Goal: Find specific page/section: Find specific page/section

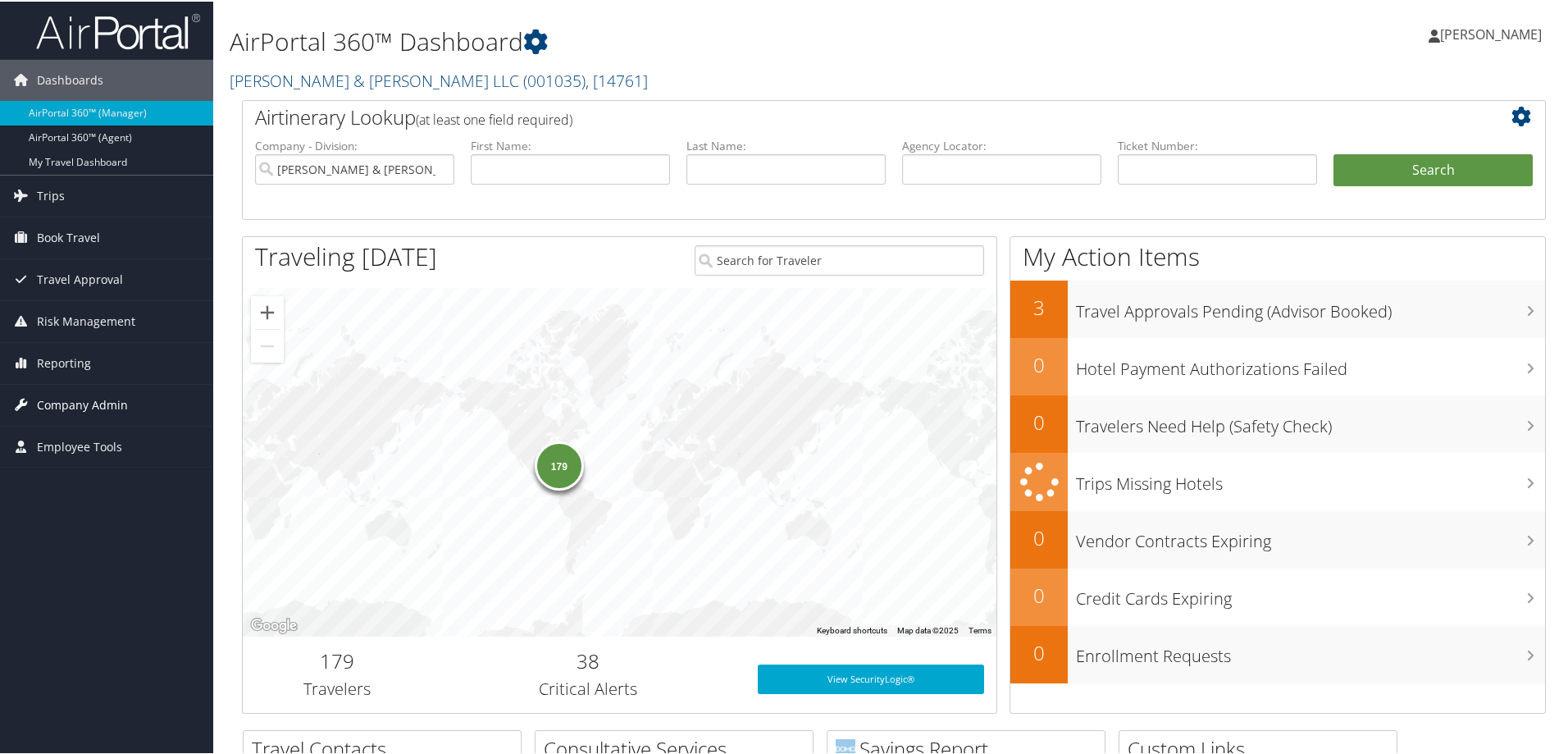
click at [68, 398] on span "Company Admin" at bounding box center [83, 403] width 91 height 41
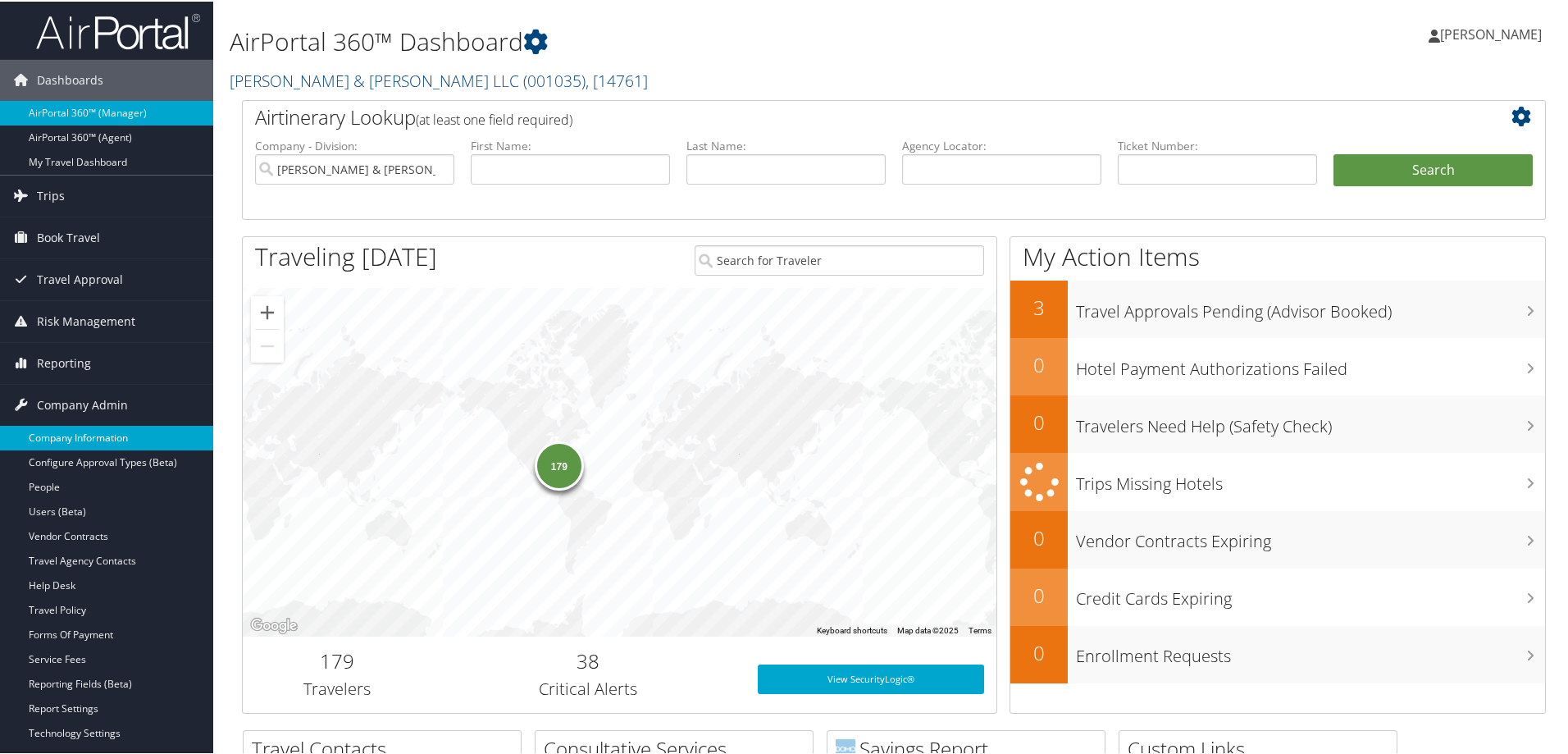
click at [63, 438] on link "Company Information" at bounding box center [106, 436] width 213 height 24
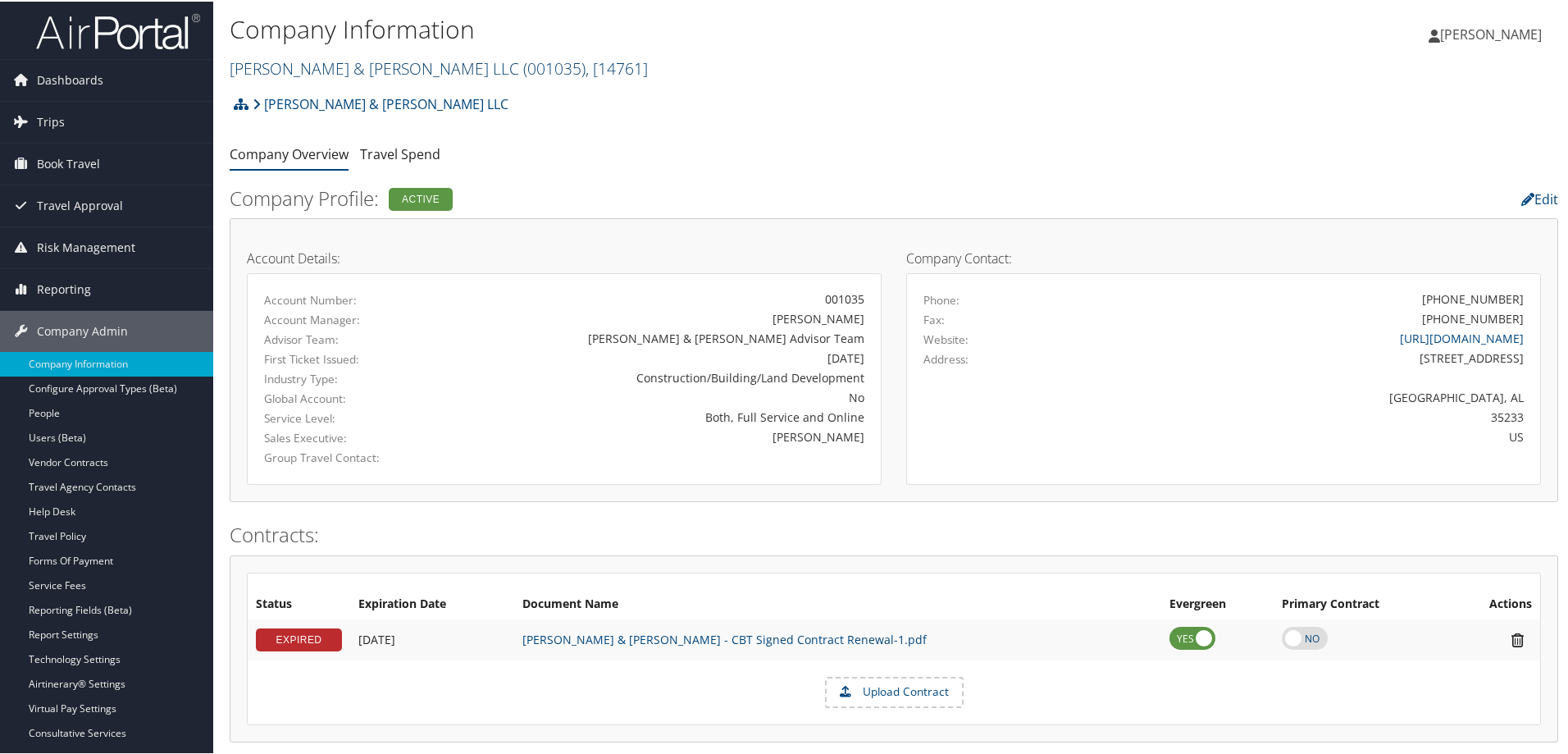
click at [586, 67] on span ", [ 14761 ]" at bounding box center [617, 67] width 62 height 22
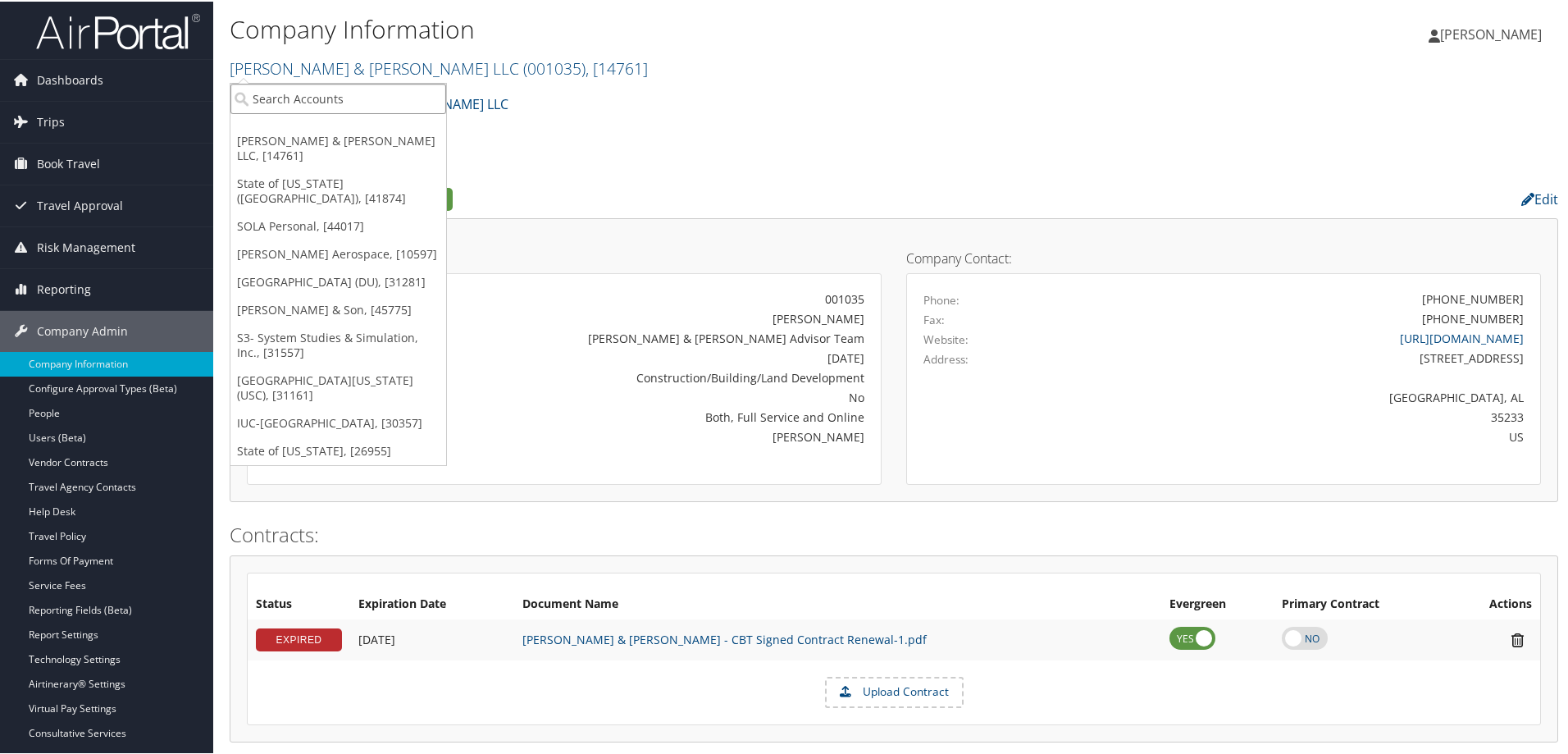
click at [329, 97] on input "search" at bounding box center [338, 97] width 216 height 30
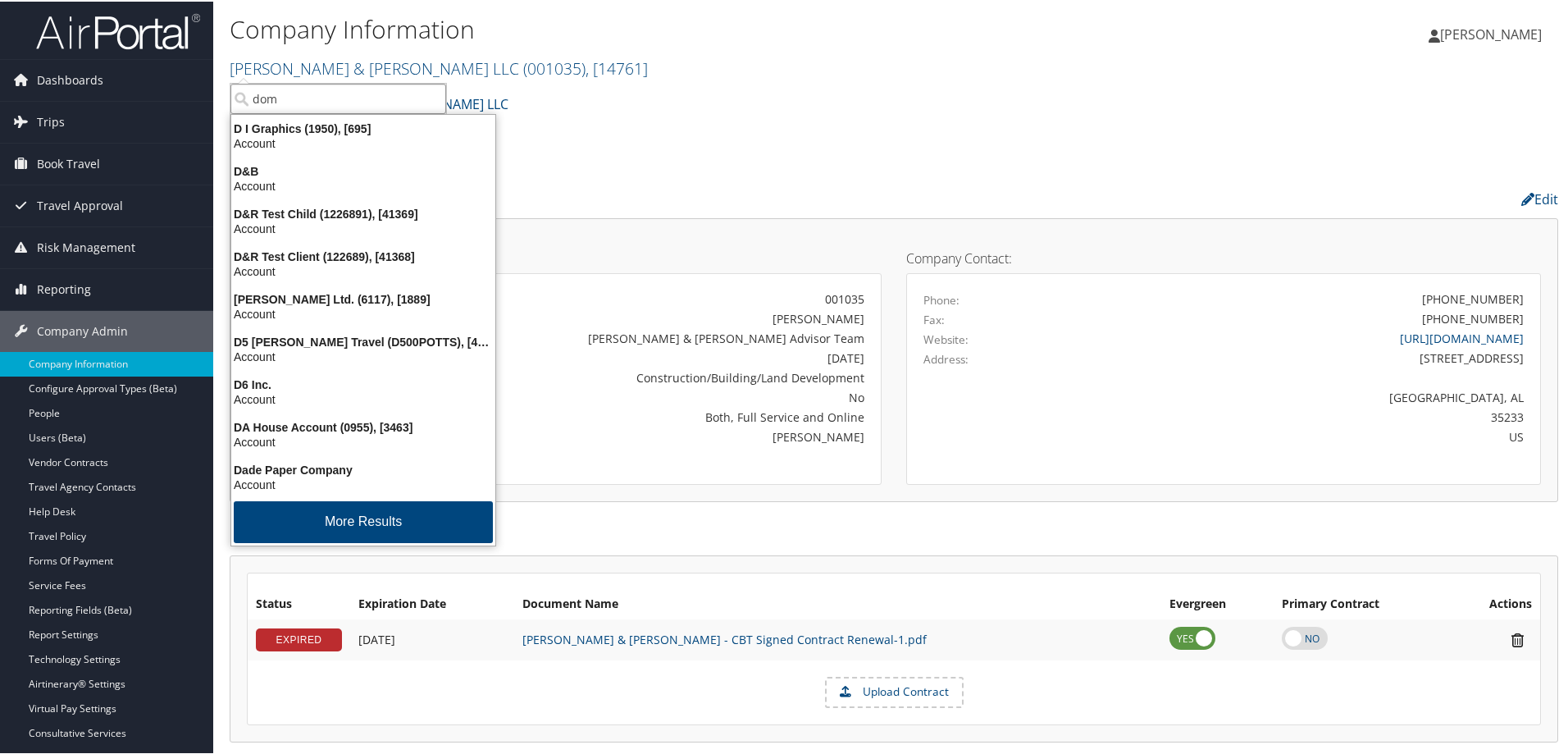
type input "domo"
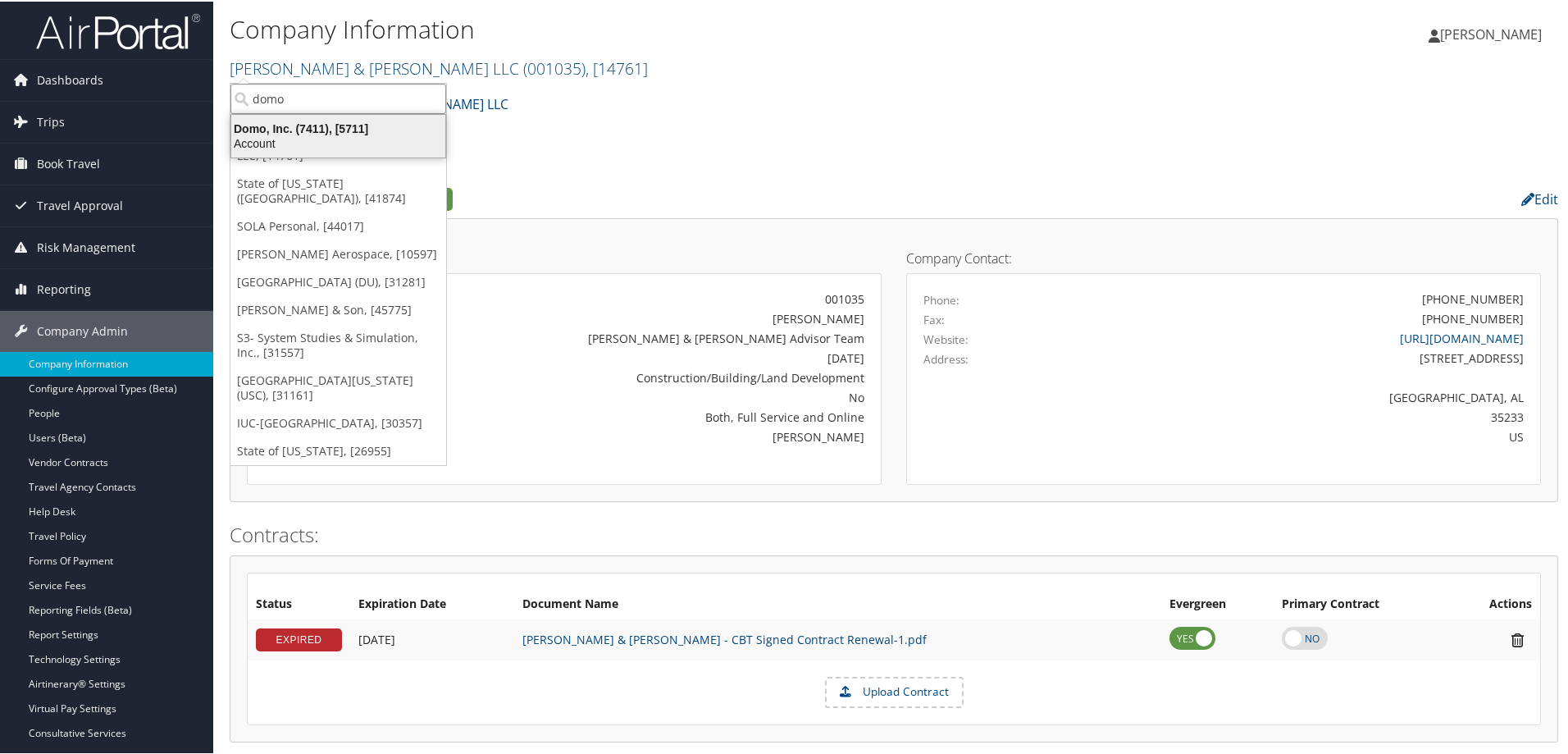
click at [305, 126] on div "Domo, Inc. (7411), [5711]" at bounding box center [338, 127] width 234 height 15
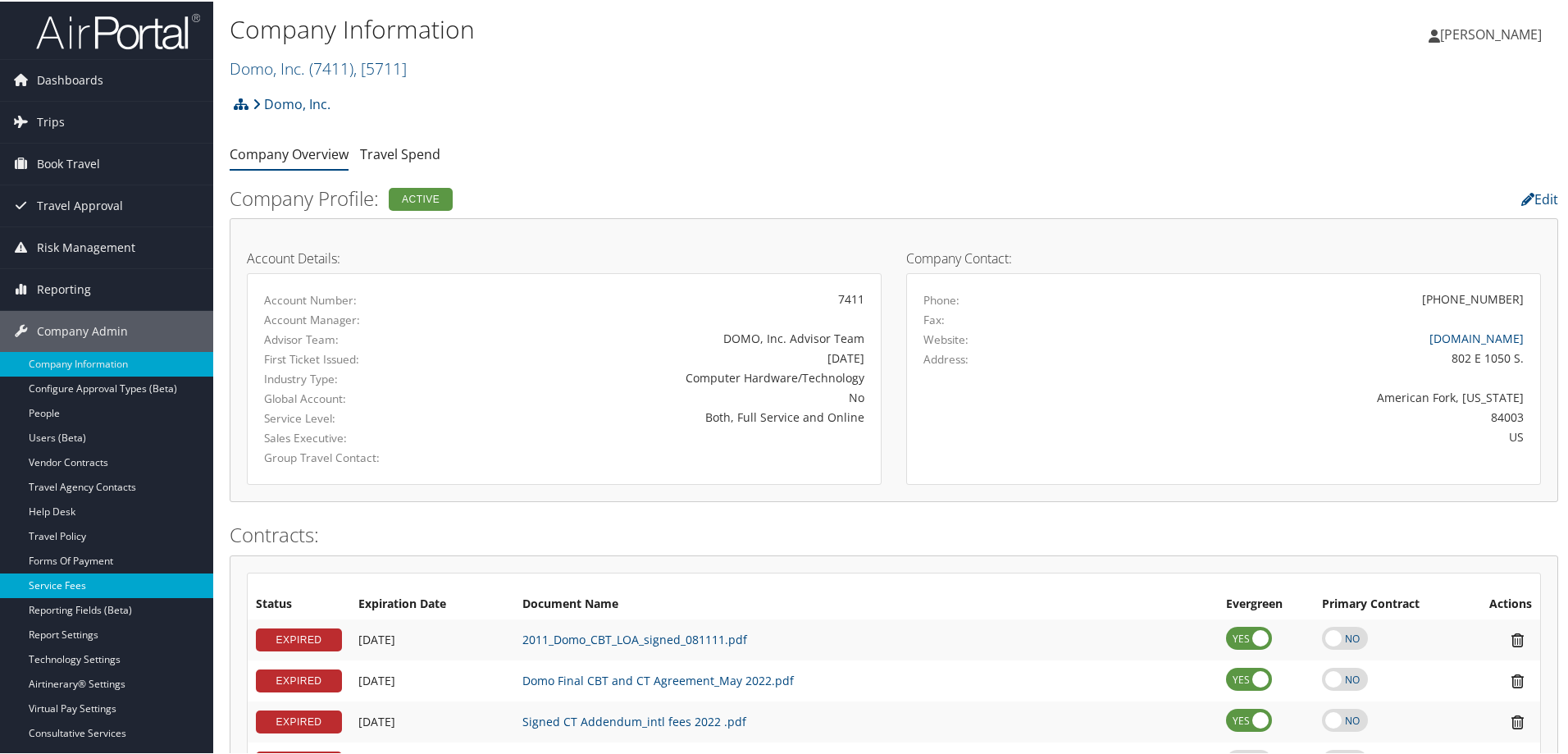
click at [66, 583] on link "Service Fees" at bounding box center [106, 584] width 213 height 24
